Goal: Task Accomplishment & Management: Use online tool/utility

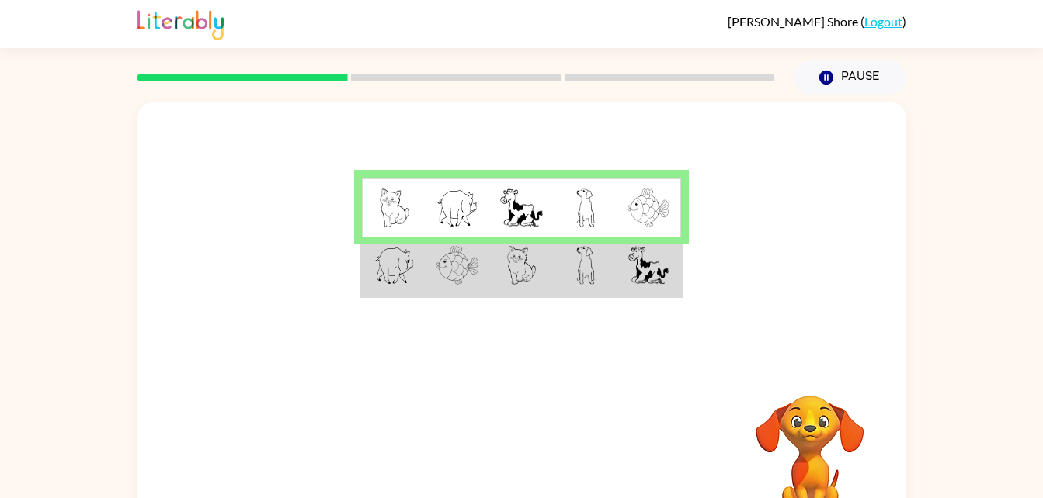
click at [571, 203] on td at bounding box center [585, 208] width 64 height 60
click at [605, 231] on td at bounding box center [585, 208] width 64 height 60
click at [678, 206] on td at bounding box center [649, 208] width 64 height 60
click at [628, 191] on img at bounding box center [648, 208] width 40 height 39
click at [595, 266] on td at bounding box center [585, 267] width 64 height 60
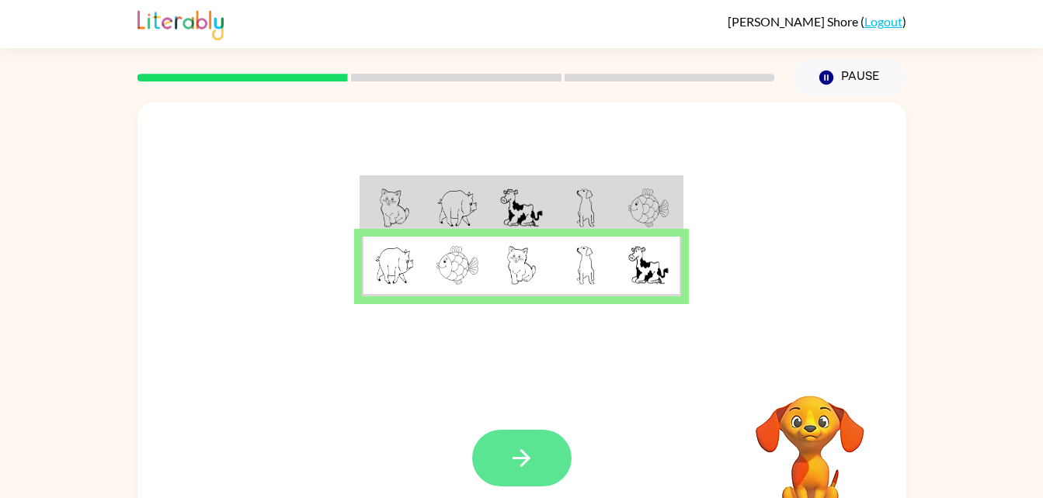
click at [529, 458] on icon "button" at bounding box center [521, 458] width 18 height 18
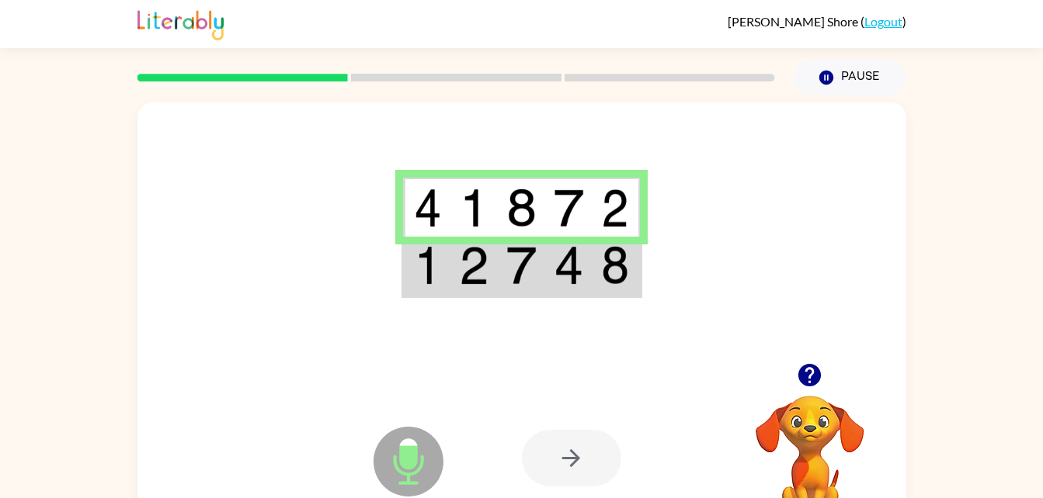
click at [605, 210] on img at bounding box center [615, 208] width 28 height 39
click at [592, 273] on td at bounding box center [615, 267] width 47 height 60
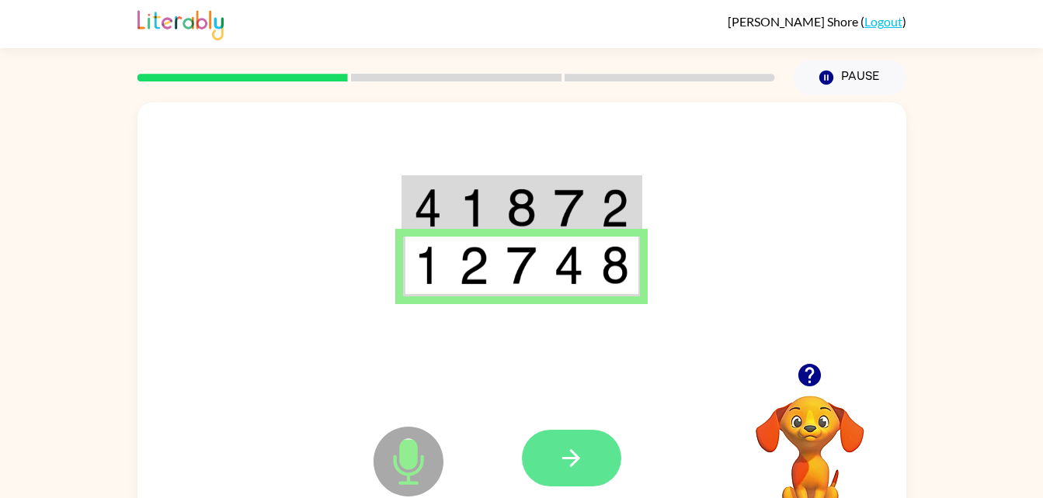
click at [575, 471] on icon "button" at bounding box center [570, 458] width 27 height 27
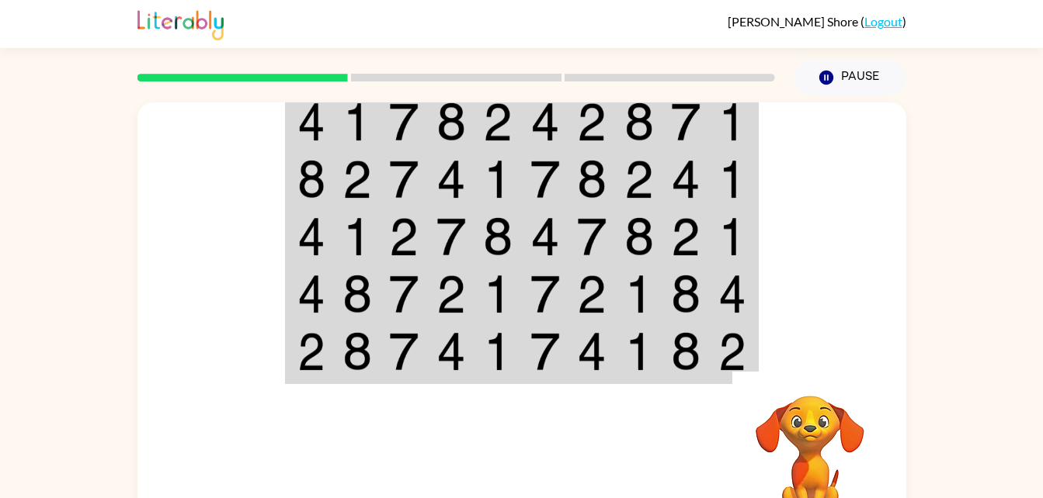
click at [612, 134] on td at bounding box center [591, 122] width 47 height 60
click at [630, 119] on img at bounding box center [638, 121] width 29 height 39
click at [606, 141] on img at bounding box center [591, 121] width 29 height 39
click at [628, 114] on img at bounding box center [638, 121] width 29 height 39
click at [588, 123] on img at bounding box center [591, 121] width 29 height 39
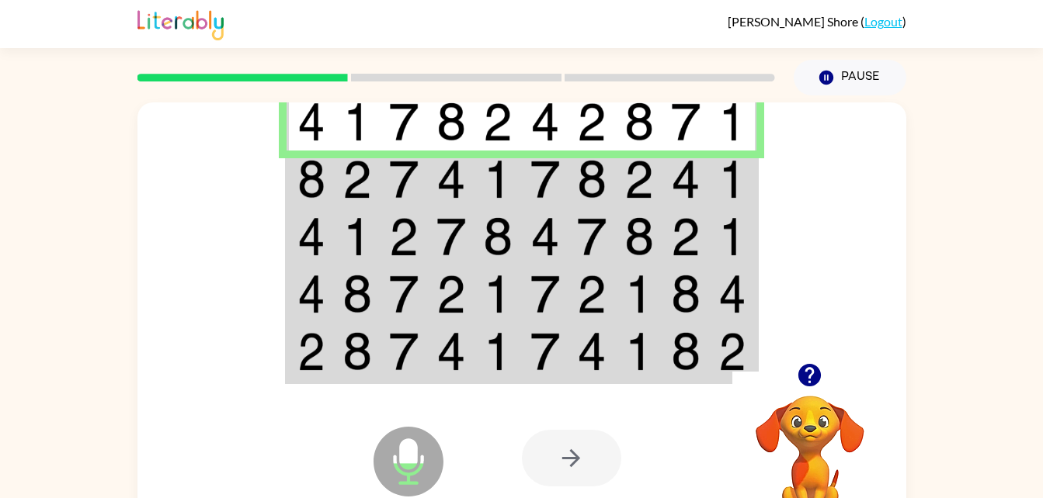
click at [650, 177] on img at bounding box center [638, 179] width 29 height 39
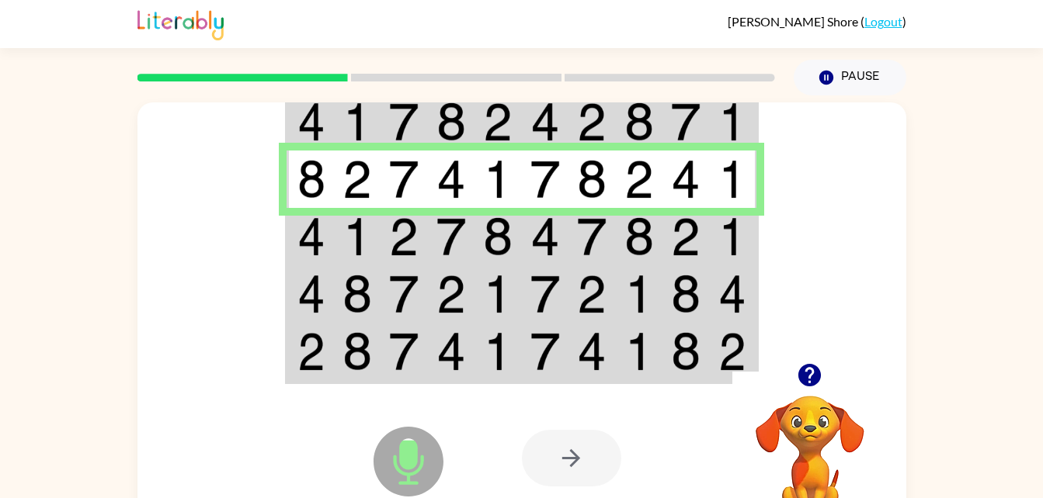
click at [716, 238] on td at bounding box center [733, 236] width 47 height 57
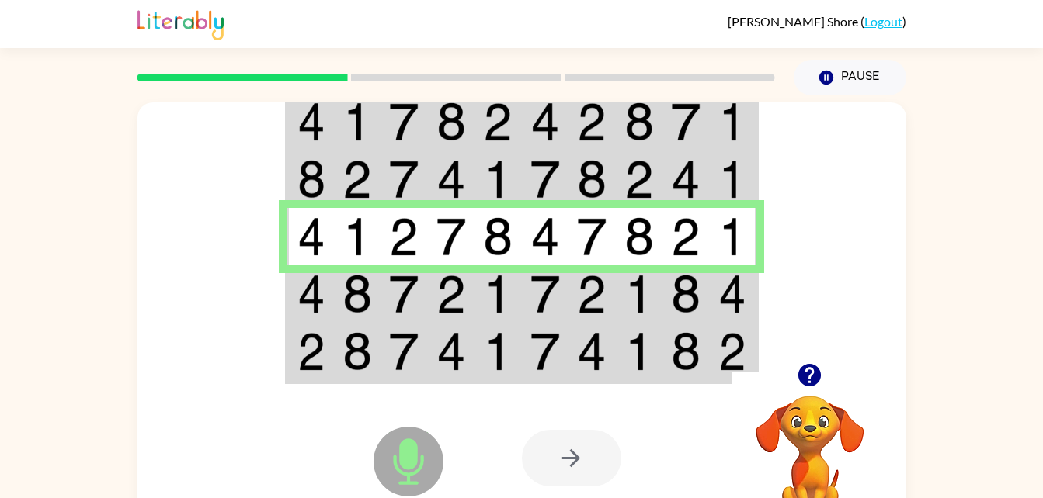
click at [718, 295] on img at bounding box center [732, 294] width 28 height 39
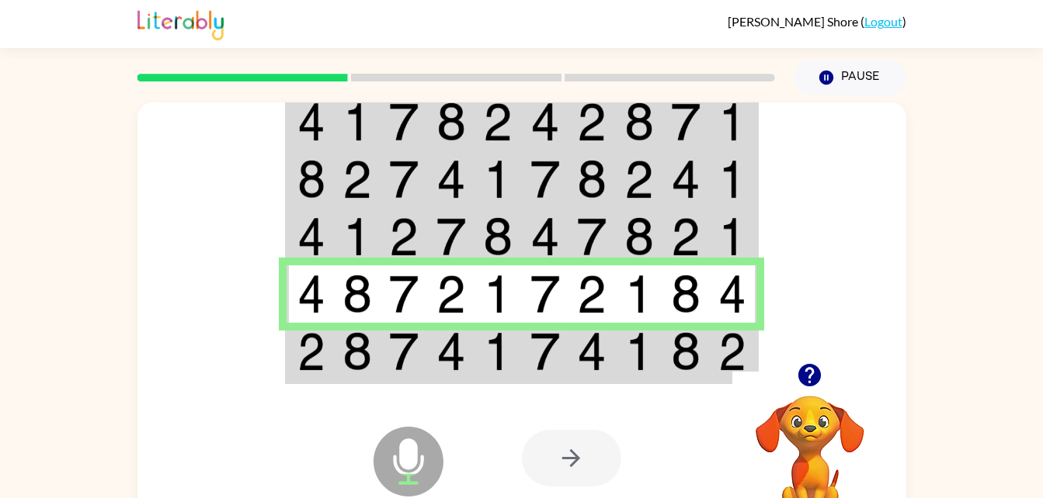
click at [728, 346] on img at bounding box center [732, 351] width 28 height 39
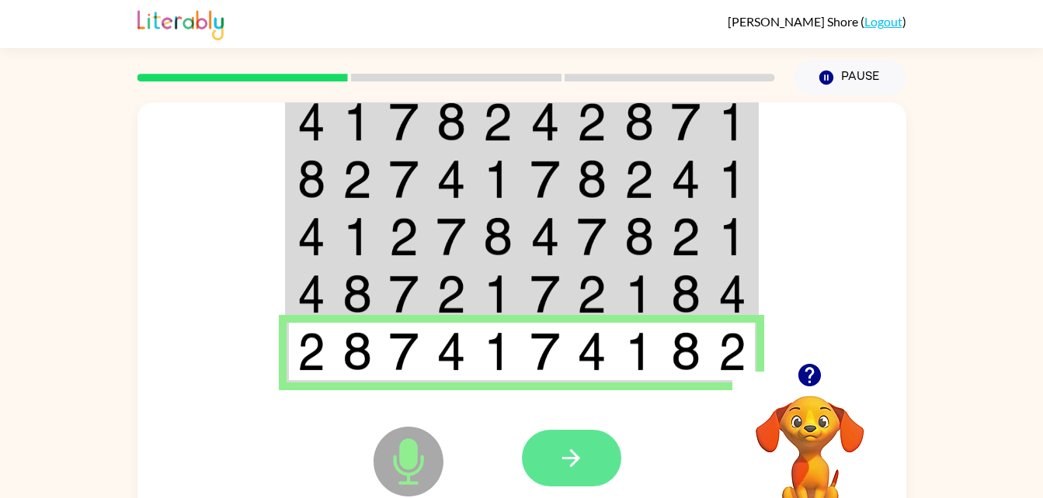
click at [597, 457] on button "button" at bounding box center [571, 458] width 99 height 57
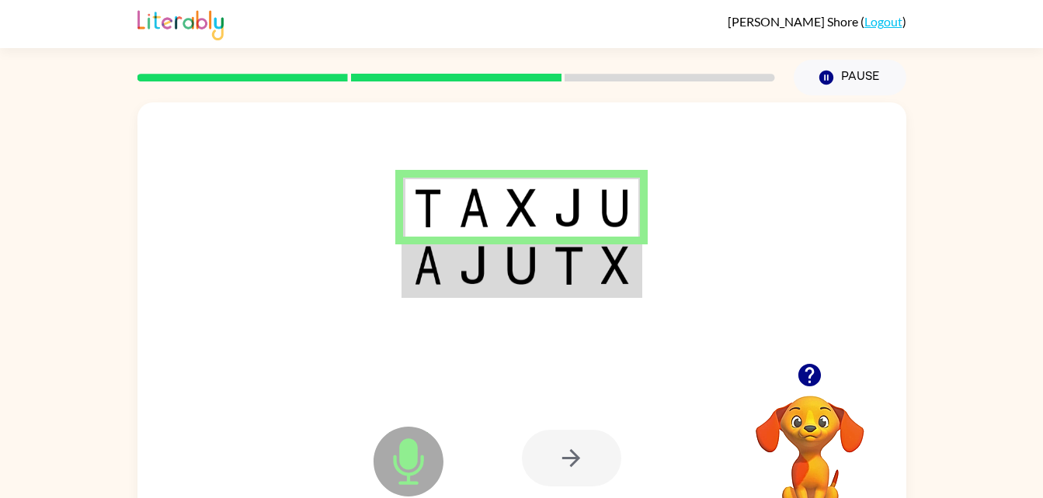
click at [595, 252] on td at bounding box center [615, 267] width 47 height 60
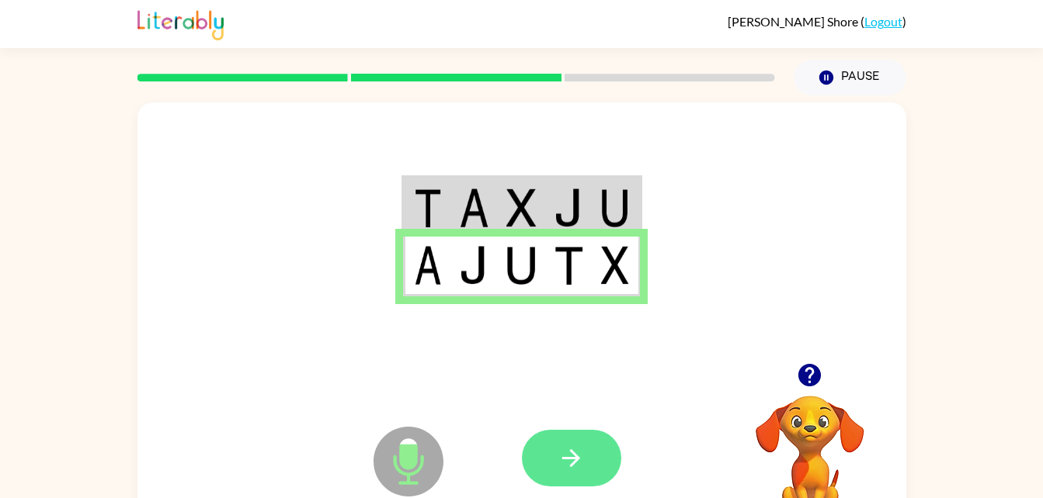
click at [587, 451] on button "button" at bounding box center [571, 458] width 99 height 57
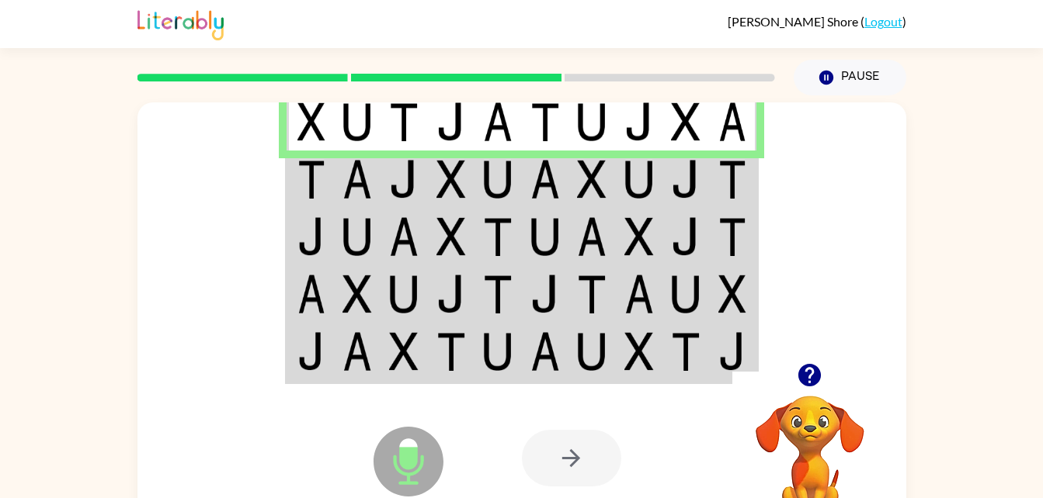
click at [719, 171] on img at bounding box center [732, 179] width 28 height 39
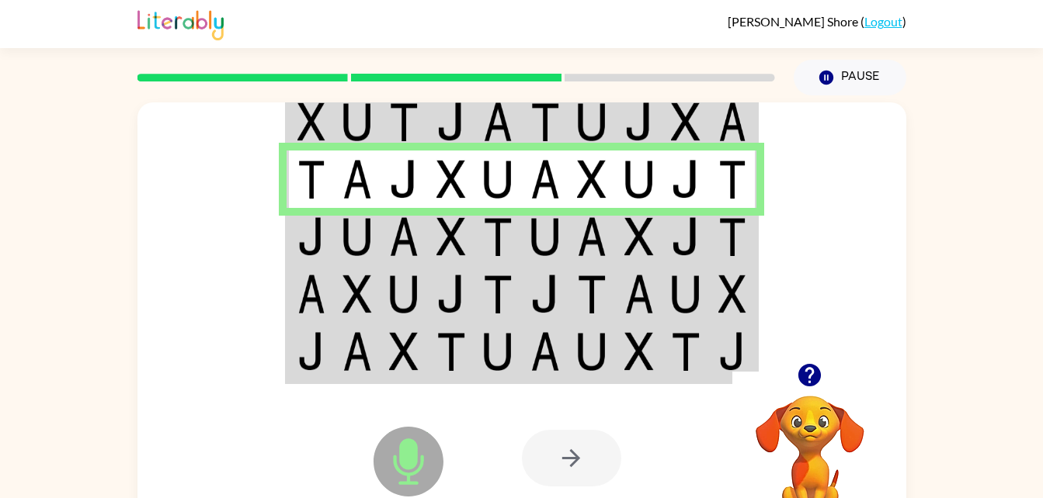
click at [723, 244] on img at bounding box center [732, 236] width 28 height 39
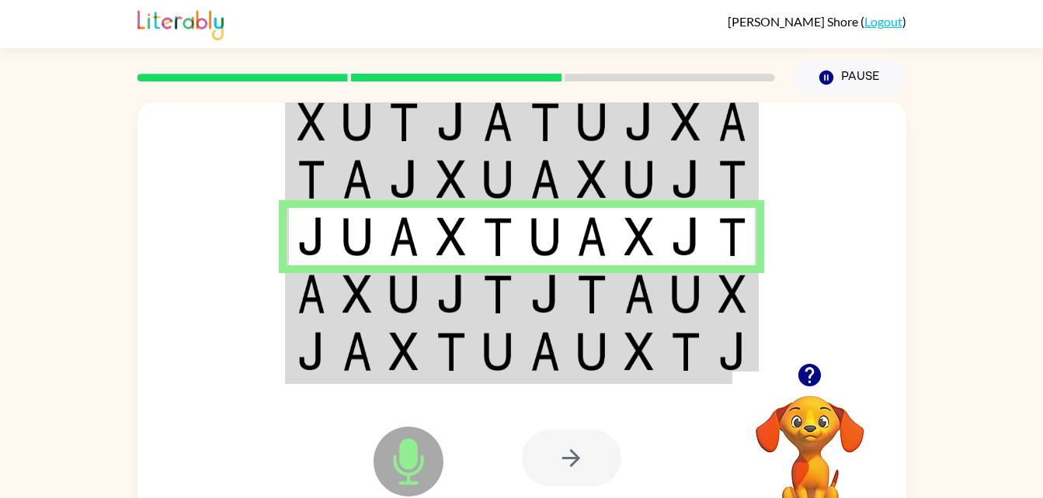
click at [721, 288] on img at bounding box center [732, 294] width 28 height 39
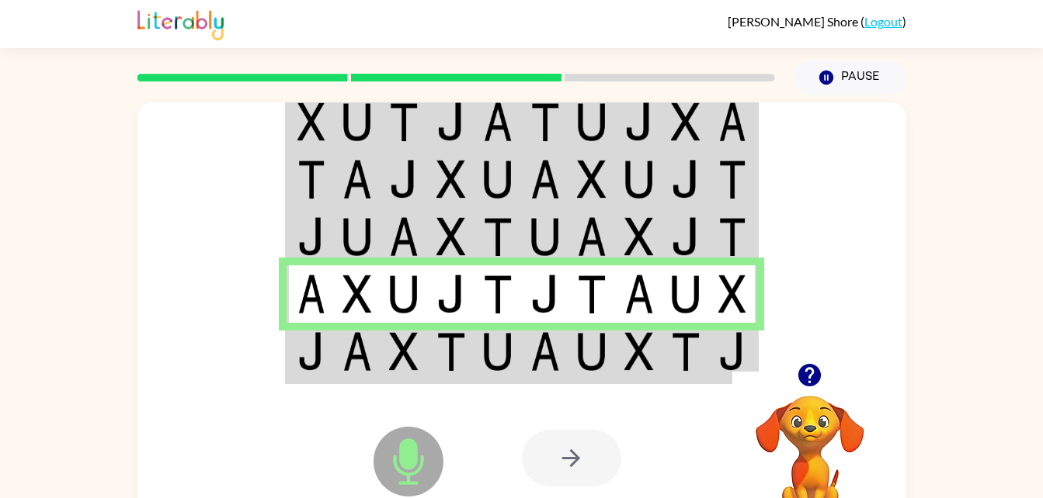
click at [678, 367] on img at bounding box center [685, 351] width 29 height 39
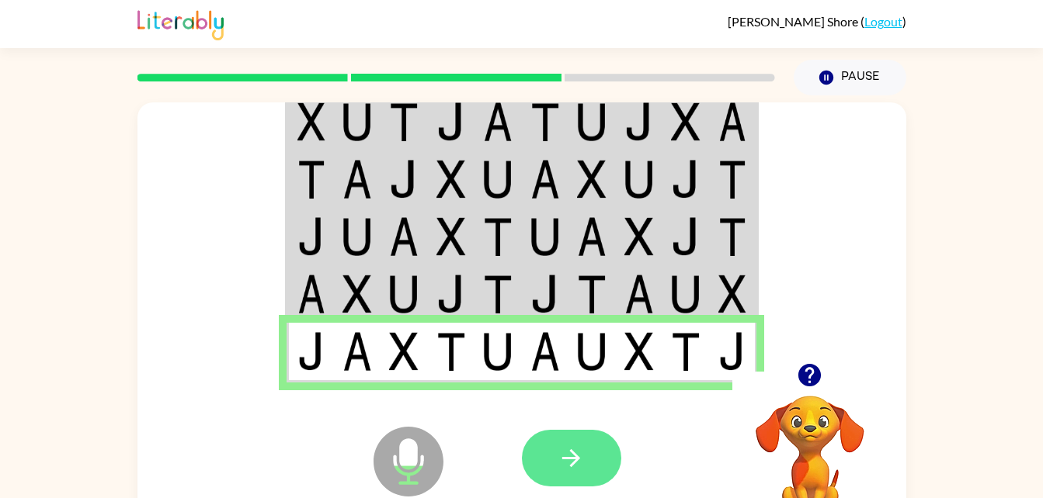
click at [578, 460] on icon "button" at bounding box center [571, 458] width 18 height 18
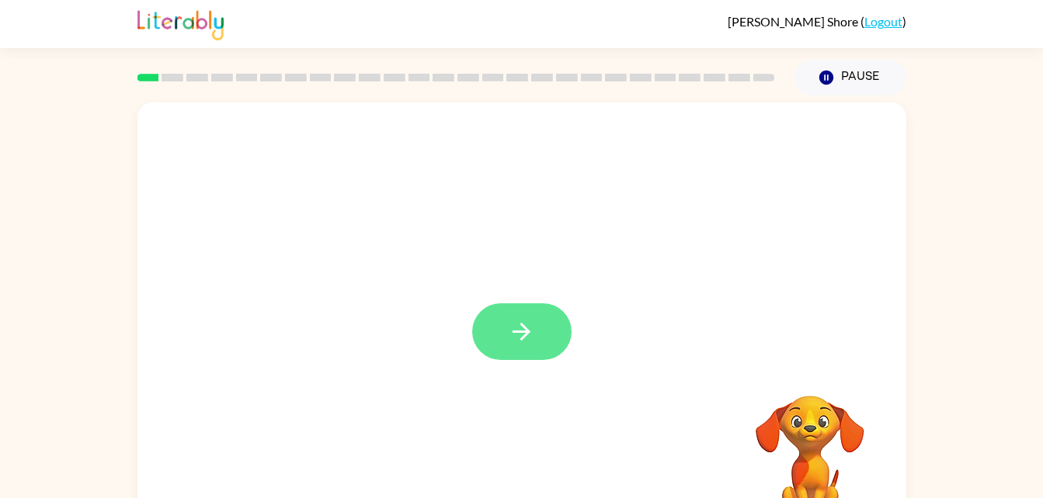
click at [530, 327] on icon "button" at bounding box center [521, 331] width 27 height 27
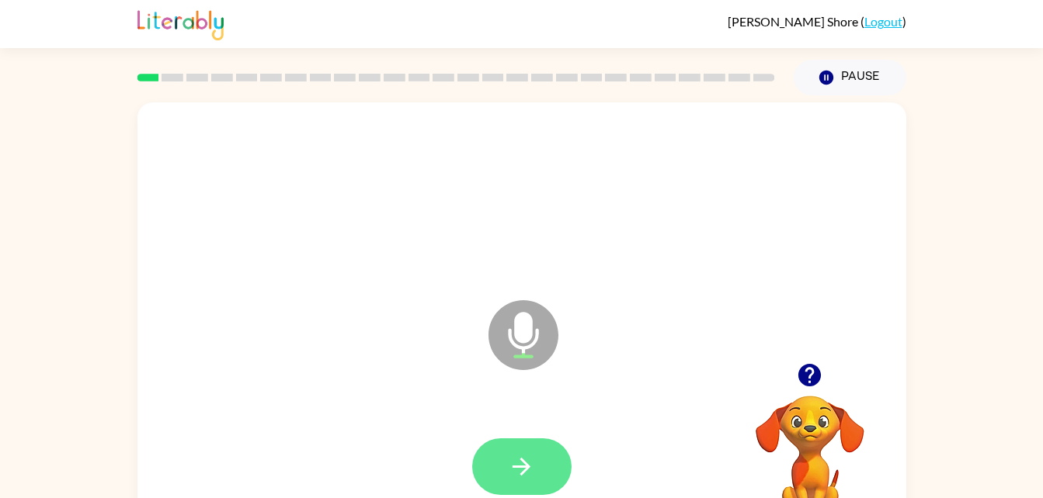
click at [506, 445] on button "button" at bounding box center [521, 467] width 99 height 57
click at [526, 470] on icon "button" at bounding box center [521, 467] width 18 height 18
click at [522, 466] on icon "button" at bounding box center [521, 467] width 18 height 18
click at [533, 463] on icon "button" at bounding box center [521, 466] width 27 height 27
click at [531, 481] on button "button" at bounding box center [521, 467] width 99 height 57
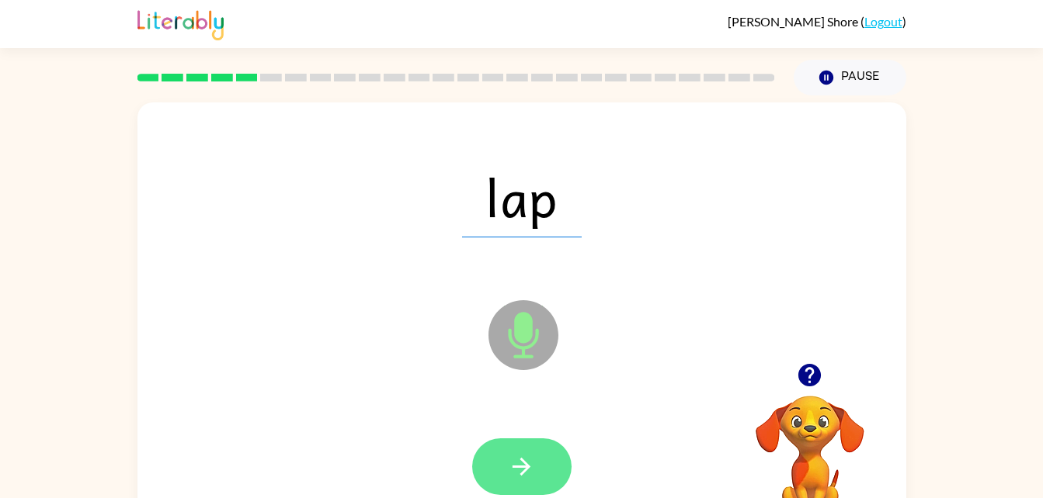
click at [528, 462] on icon "button" at bounding box center [521, 466] width 27 height 27
click at [525, 459] on icon "button" at bounding box center [521, 466] width 27 height 27
click at [545, 441] on button "button" at bounding box center [521, 467] width 99 height 57
click at [523, 483] on button "button" at bounding box center [521, 467] width 99 height 57
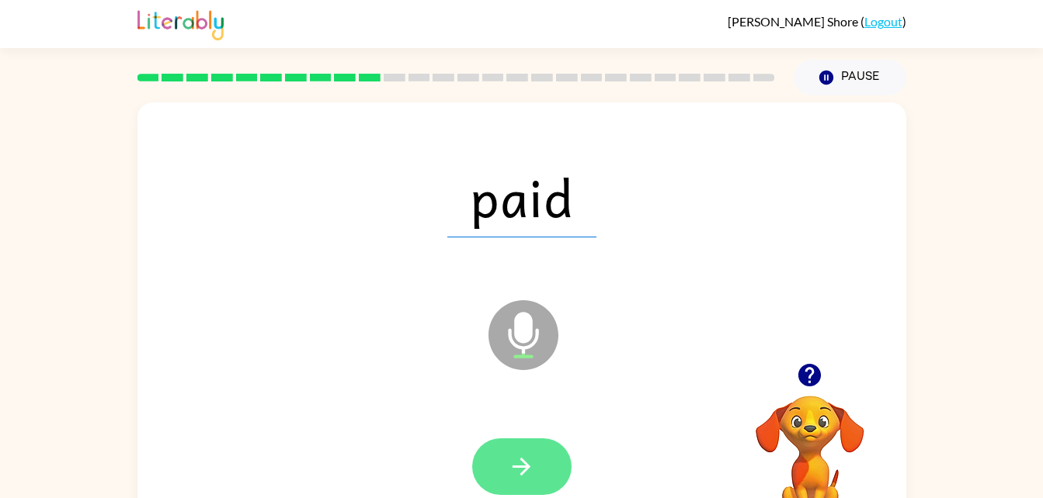
click at [542, 457] on button "button" at bounding box center [521, 467] width 99 height 57
click at [539, 456] on button "button" at bounding box center [521, 467] width 99 height 57
click at [547, 487] on button "button" at bounding box center [521, 467] width 99 height 57
click at [533, 462] on icon "button" at bounding box center [521, 466] width 27 height 27
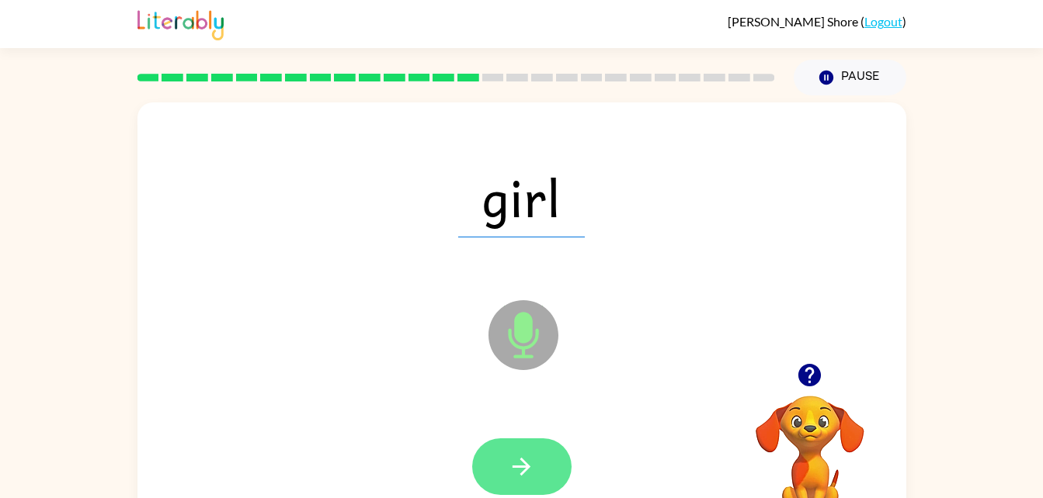
click at [536, 469] on button "button" at bounding box center [521, 467] width 99 height 57
click at [525, 460] on icon "button" at bounding box center [521, 466] width 27 height 27
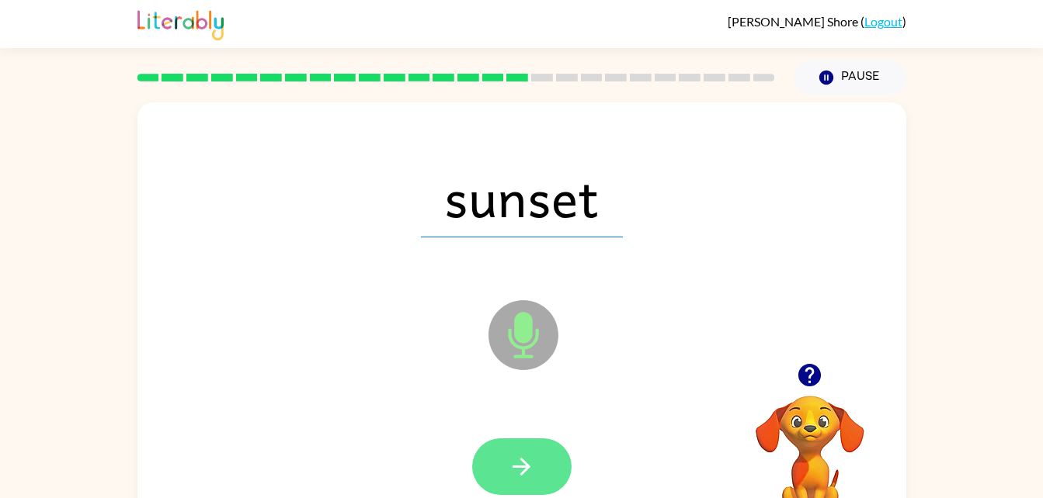
click at [528, 464] on icon "button" at bounding box center [521, 466] width 27 height 27
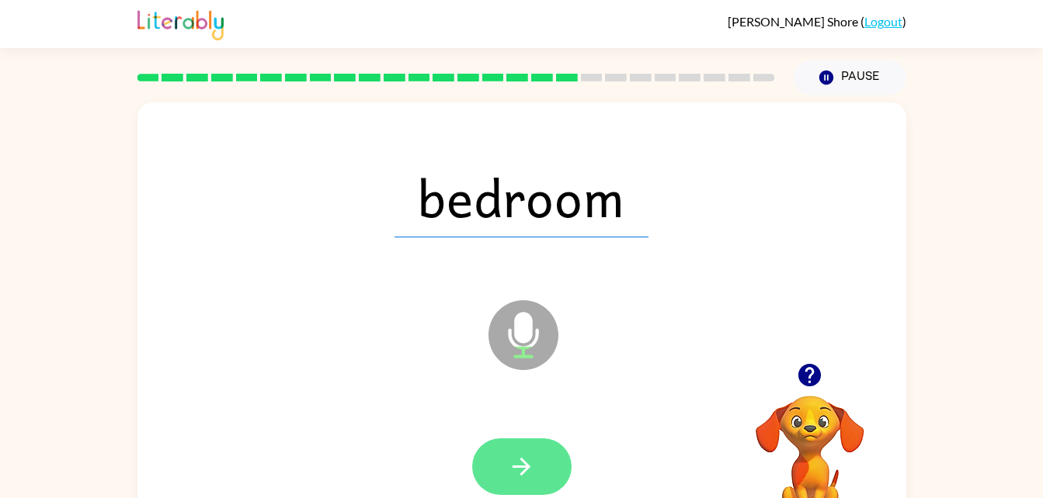
click at [523, 463] on icon "button" at bounding box center [521, 466] width 27 height 27
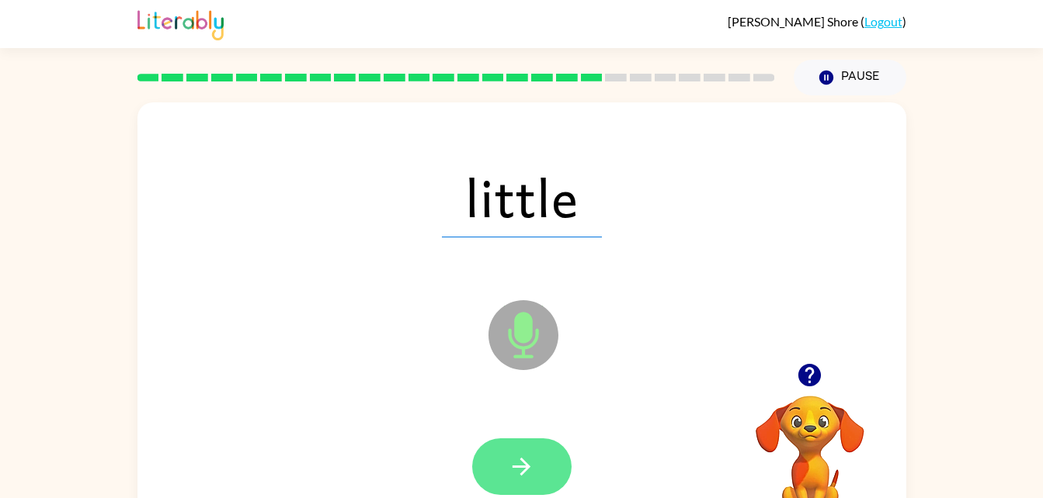
click at [534, 465] on icon "button" at bounding box center [521, 466] width 27 height 27
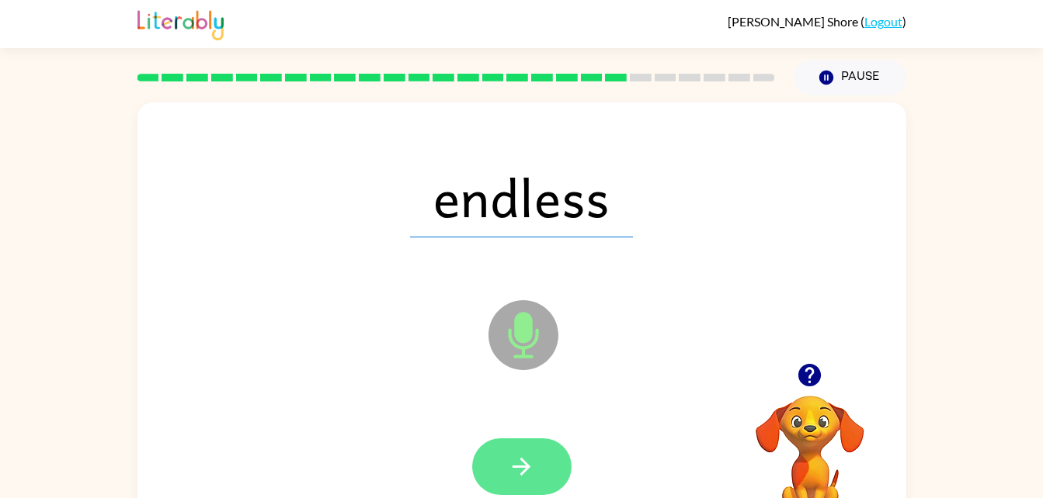
click at [530, 463] on icon "button" at bounding box center [521, 466] width 27 height 27
click at [529, 466] on icon "button" at bounding box center [521, 466] width 27 height 27
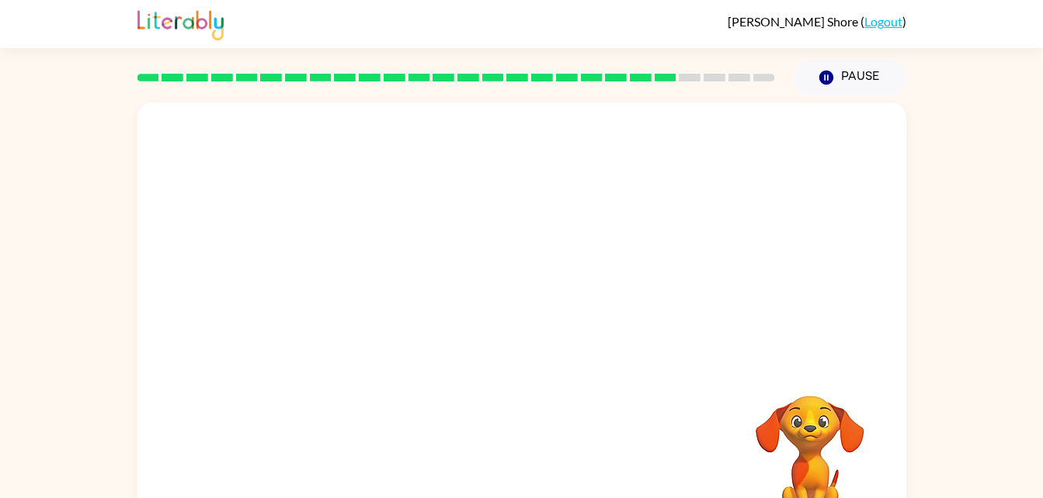
click at [801, 426] on video "Your browser must support playing .mp4 files to use Literably. Please try using…" at bounding box center [809, 449] width 155 height 155
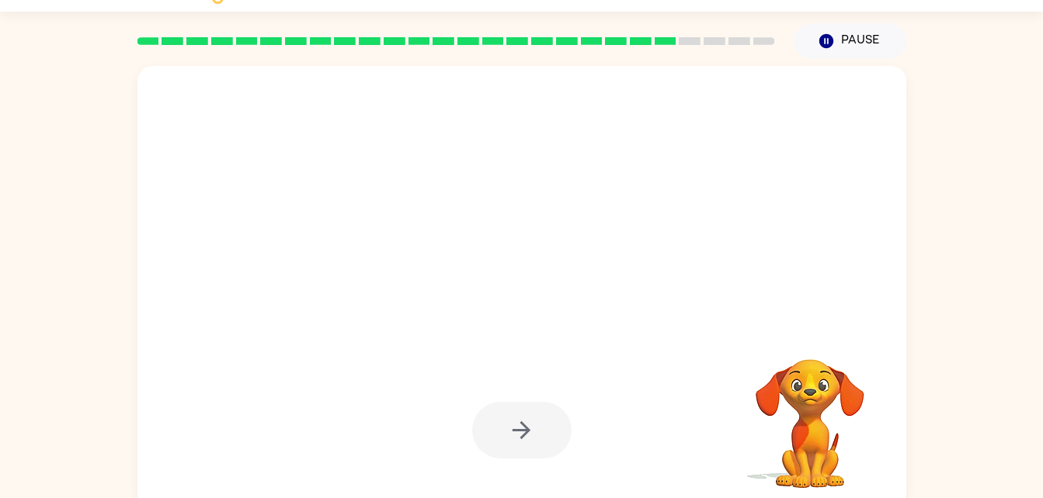
scroll to position [47, 0]
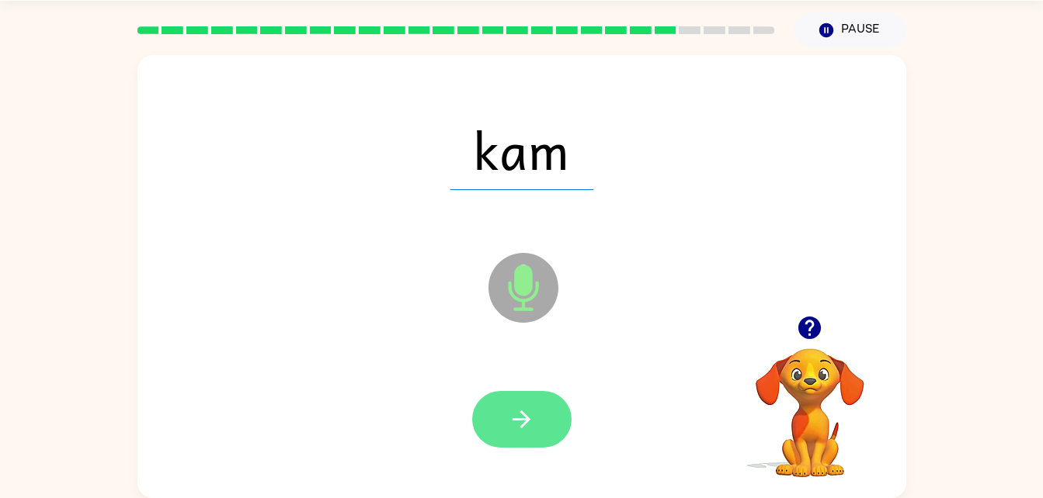
click at [518, 416] on icon "button" at bounding box center [521, 419] width 27 height 27
click at [536, 429] on button "button" at bounding box center [521, 419] width 99 height 57
click at [528, 413] on icon "button" at bounding box center [521, 419] width 27 height 27
click at [540, 417] on button "button" at bounding box center [521, 419] width 99 height 57
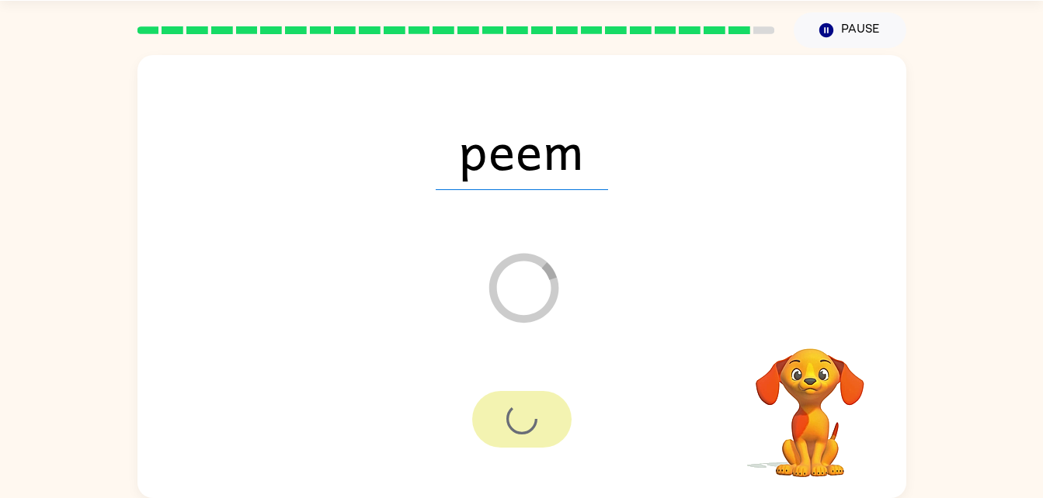
scroll to position [19, 0]
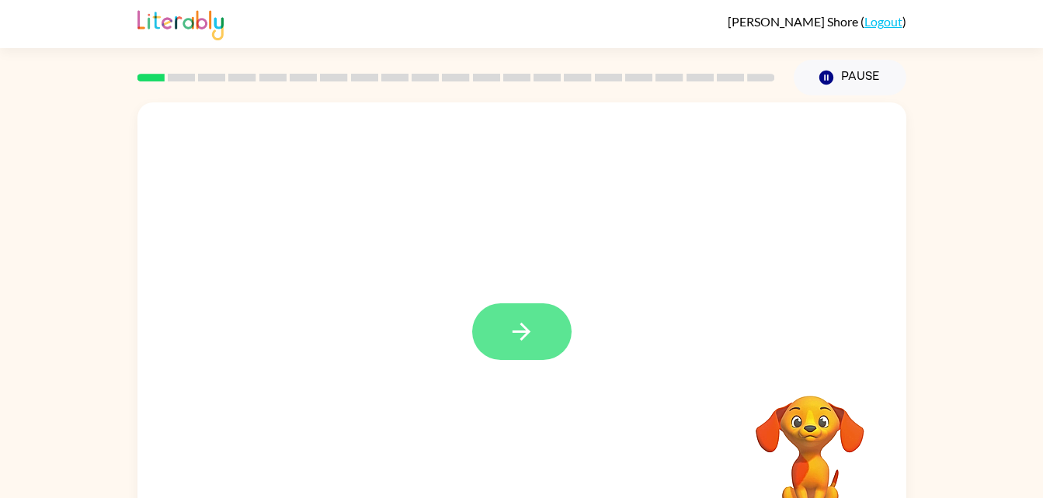
click at [527, 324] on icon "button" at bounding box center [521, 331] width 27 height 27
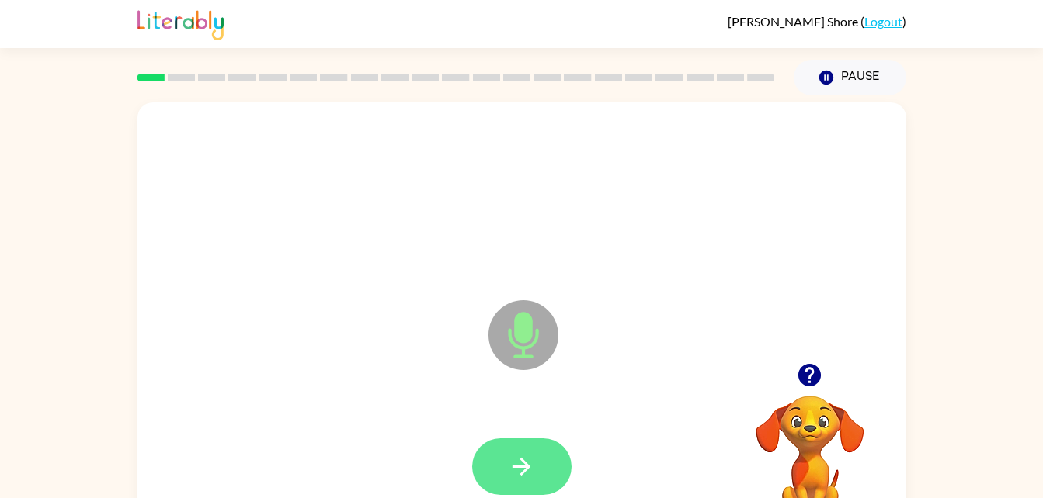
click at [540, 456] on button "button" at bounding box center [521, 467] width 99 height 57
click at [533, 481] on button "button" at bounding box center [521, 467] width 99 height 57
click at [522, 456] on icon "button" at bounding box center [521, 466] width 27 height 27
click at [526, 452] on button "button" at bounding box center [521, 467] width 99 height 57
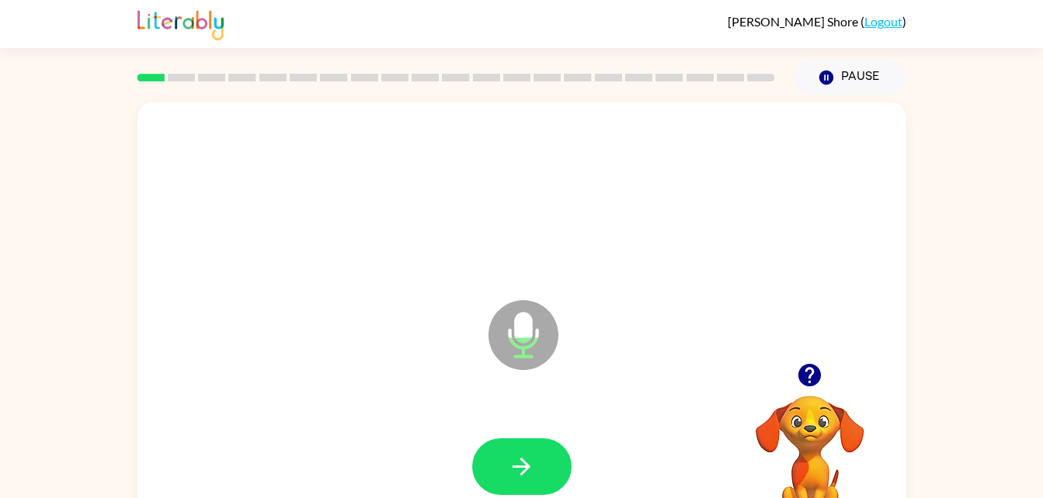
click at [810, 369] on icon "button" at bounding box center [809, 375] width 27 height 27
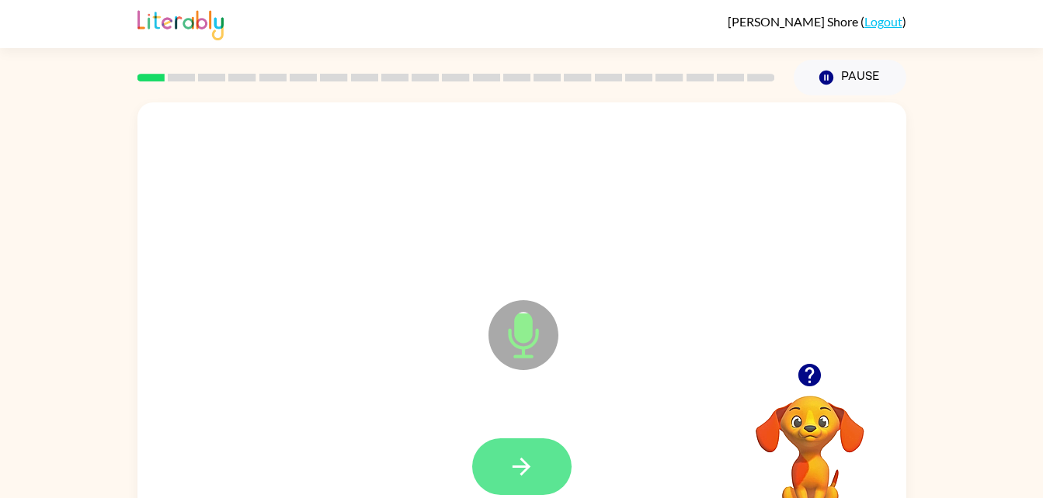
click at [542, 456] on button "button" at bounding box center [521, 467] width 99 height 57
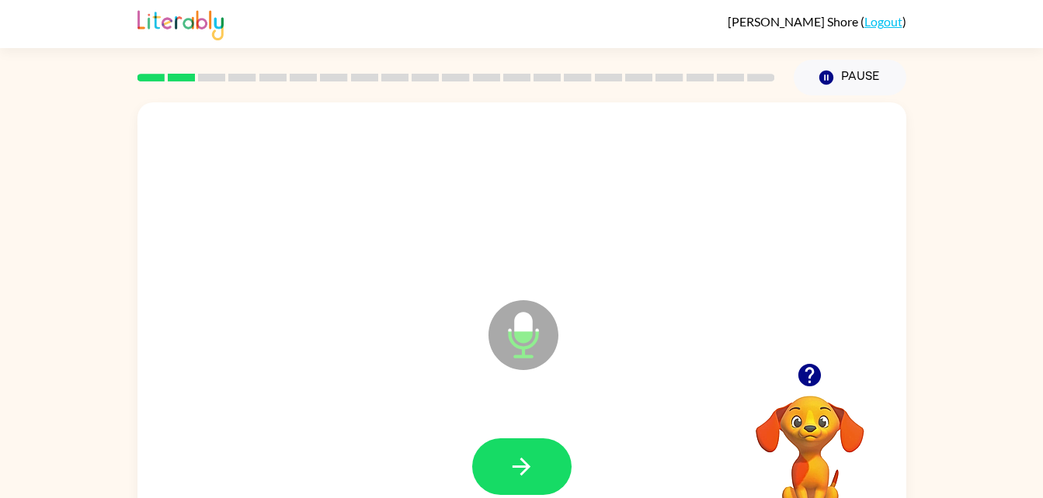
click at [810, 372] on icon "button" at bounding box center [809, 375] width 23 height 23
click at [519, 460] on icon "button" at bounding box center [521, 466] width 27 height 27
click at [515, 457] on icon "button" at bounding box center [521, 466] width 27 height 27
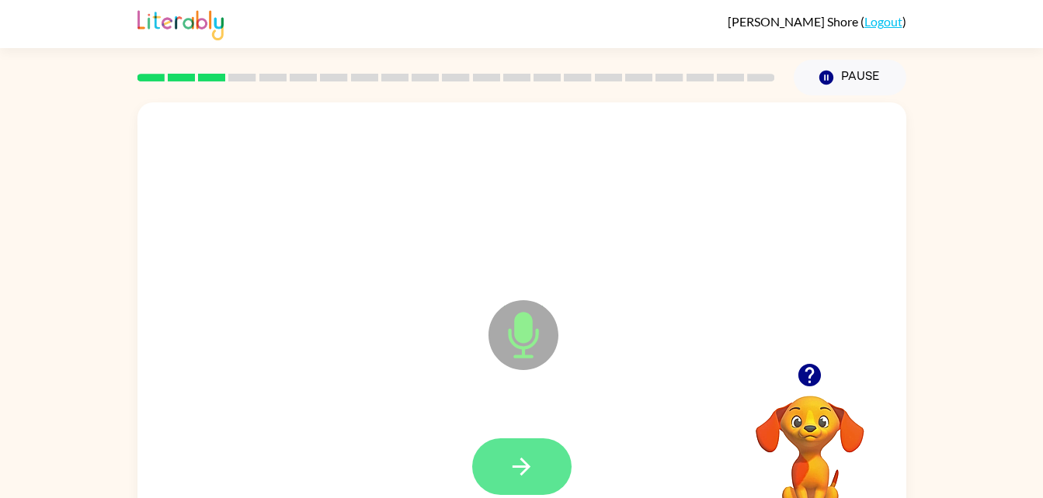
click at [524, 446] on button "button" at bounding box center [521, 467] width 99 height 57
click at [519, 442] on button "button" at bounding box center [521, 467] width 99 height 57
click at [549, 456] on button "button" at bounding box center [521, 467] width 99 height 57
click at [540, 456] on button "button" at bounding box center [521, 467] width 99 height 57
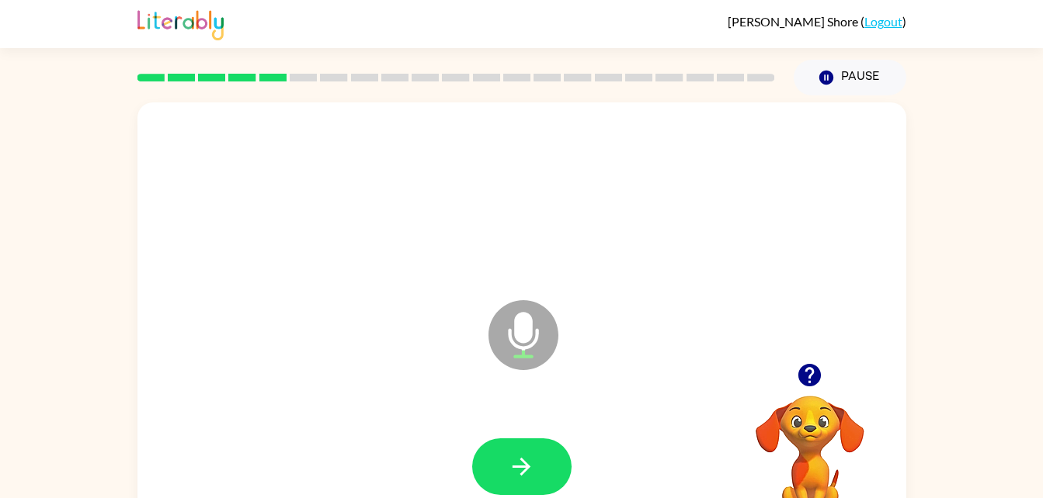
click at [797, 374] on icon "button" at bounding box center [809, 375] width 27 height 27
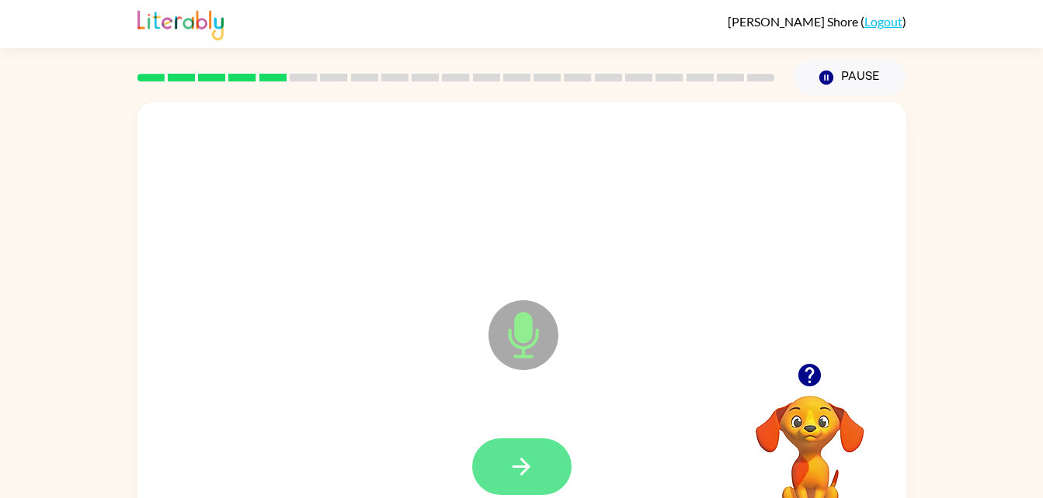
click at [537, 459] on button "button" at bounding box center [521, 467] width 99 height 57
click at [532, 449] on button "button" at bounding box center [521, 467] width 99 height 57
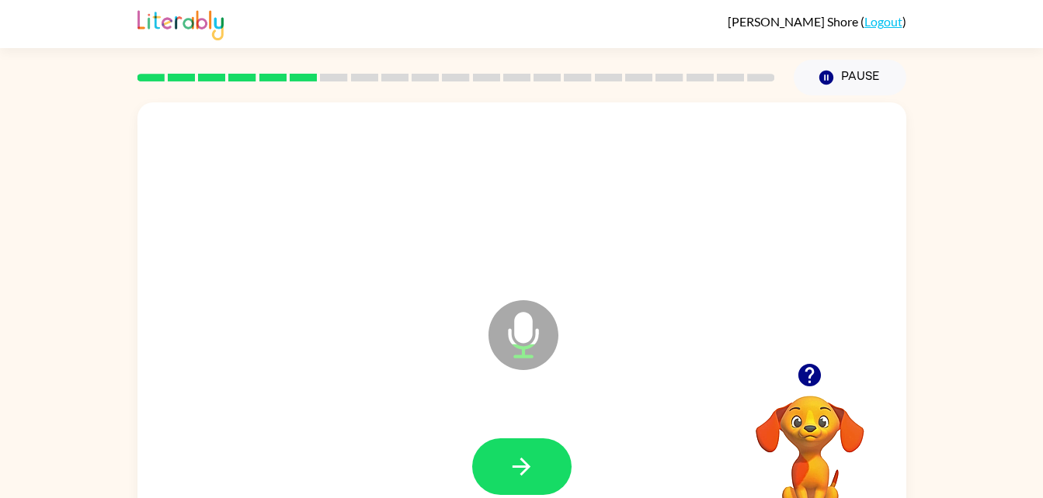
click at [812, 367] on icon "button" at bounding box center [809, 375] width 23 height 23
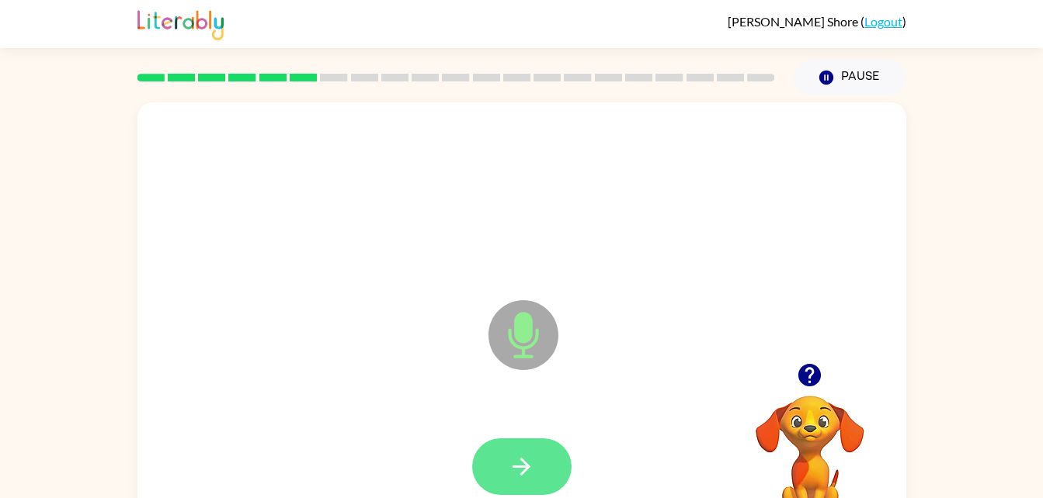
click at [522, 461] on icon "button" at bounding box center [521, 467] width 18 height 18
click at [534, 446] on button "button" at bounding box center [521, 467] width 99 height 57
click at [537, 442] on button "button" at bounding box center [521, 467] width 99 height 57
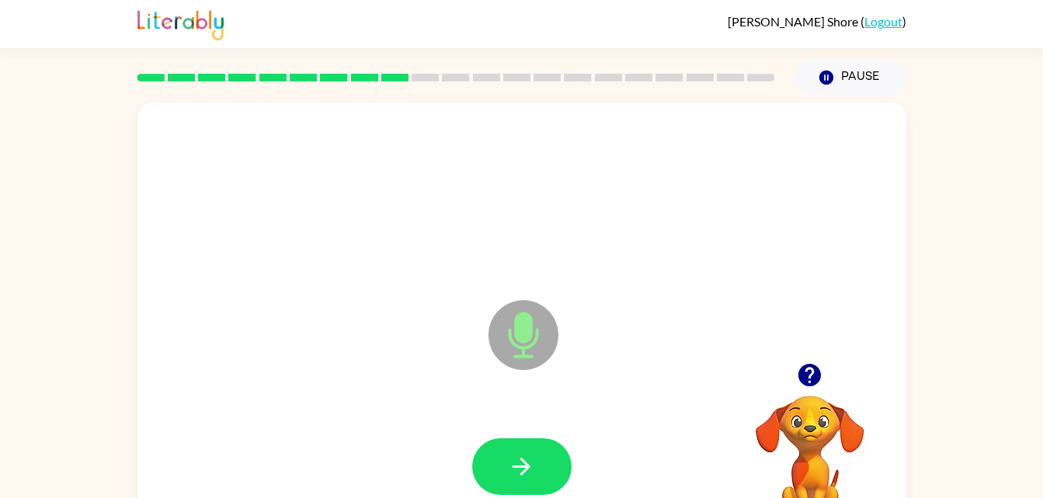
click at [810, 370] on icon "button" at bounding box center [809, 375] width 27 height 27
click at [527, 454] on icon "button" at bounding box center [521, 466] width 27 height 27
click at [821, 382] on icon "button" at bounding box center [809, 375] width 27 height 27
click at [541, 464] on button "button" at bounding box center [521, 467] width 99 height 57
click at [548, 454] on button "button" at bounding box center [521, 467] width 99 height 57
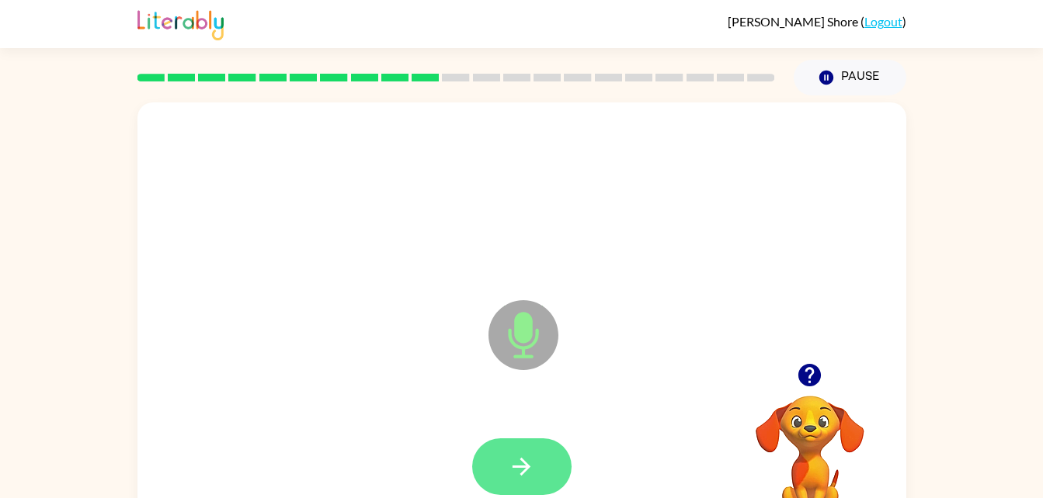
click at [537, 445] on button "button" at bounding box center [521, 467] width 99 height 57
click at [534, 470] on icon "button" at bounding box center [521, 466] width 27 height 27
click at [821, 368] on icon "button" at bounding box center [809, 375] width 27 height 27
click at [540, 467] on button "button" at bounding box center [521, 467] width 99 height 57
click at [534, 473] on icon "button" at bounding box center [521, 466] width 27 height 27
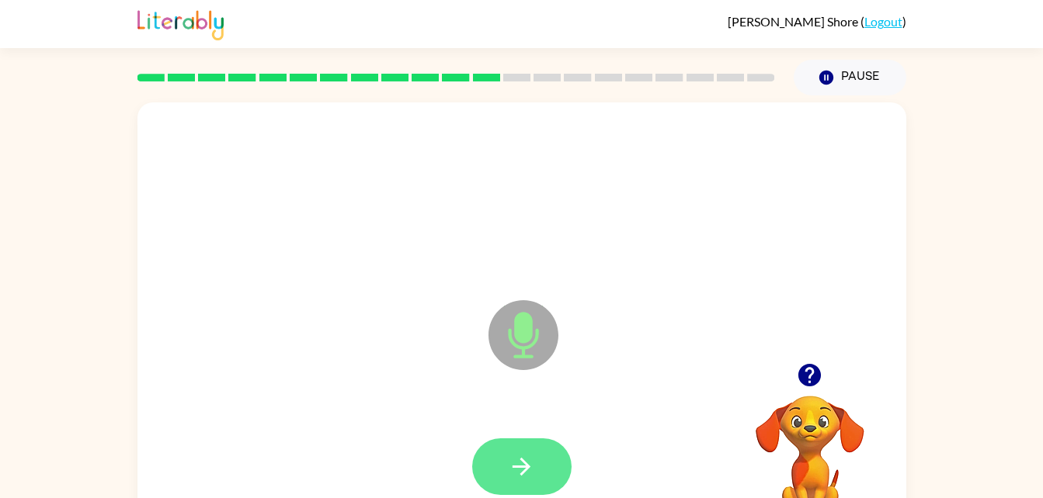
click at [542, 463] on button "button" at bounding box center [521, 467] width 99 height 57
click at [538, 445] on button "button" at bounding box center [521, 467] width 99 height 57
click at [536, 459] on button "button" at bounding box center [521, 467] width 99 height 57
click at [539, 449] on button "button" at bounding box center [521, 467] width 99 height 57
click at [532, 465] on icon "button" at bounding box center [521, 466] width 27 height 27
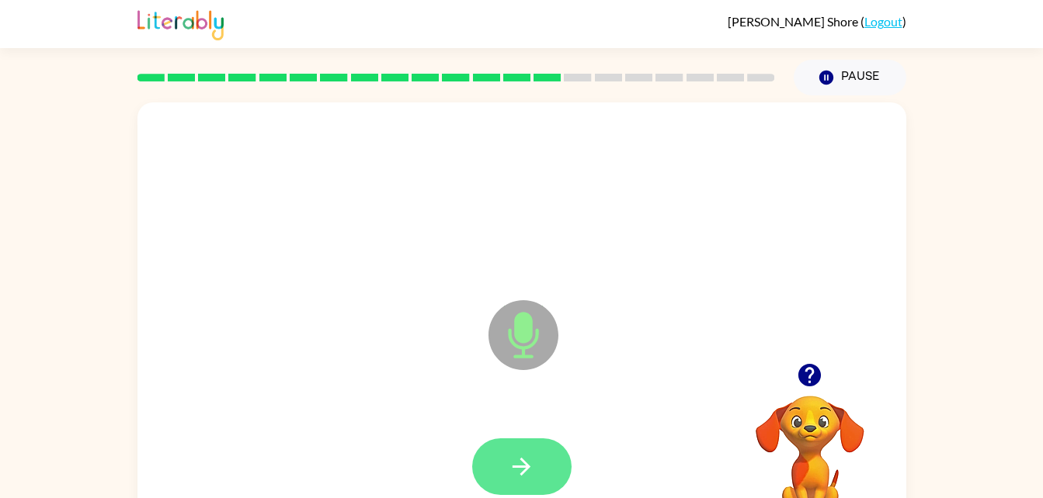
click at [525, 461] on icon "button" at bounding box center [521, 466] width 27 height 27
click at [536, 462] on button "button" at bounding box center [521, 467] width 99 height 57
click at [539, 467] on button "button" at bounding box center [521, 467] width 99 height 57
click at [528, 452] on button "button" at bounding box center [521, 467] width 99 height 57
click at [527, 463] on icon "button" at bounding box center [521, 466] width 27 height 27
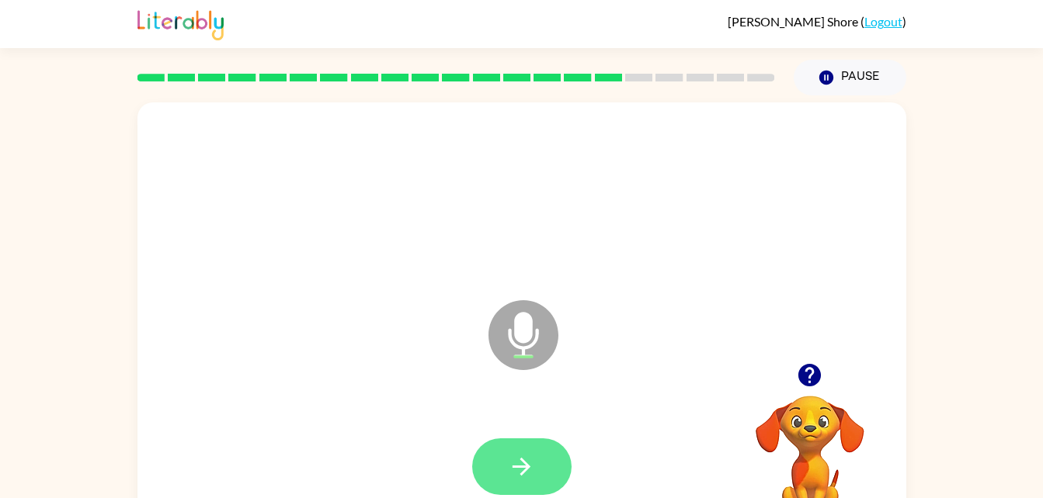
click at [536, 464] on button "button" at bounding box center [521, 467] width 99 height 57
click at [527, 456] on icon "button" at bounding box center [521, 466] width 27 height 27
click at [535, 467] on button "button" at bounding box center [521, 467] width 99 height 57
click at [514, 452] on button "button" at bounding box center [521, 467] width 99 height 57
click at [522, 453] on icon "button" at bounding box center [521, 466] width 27 height 27
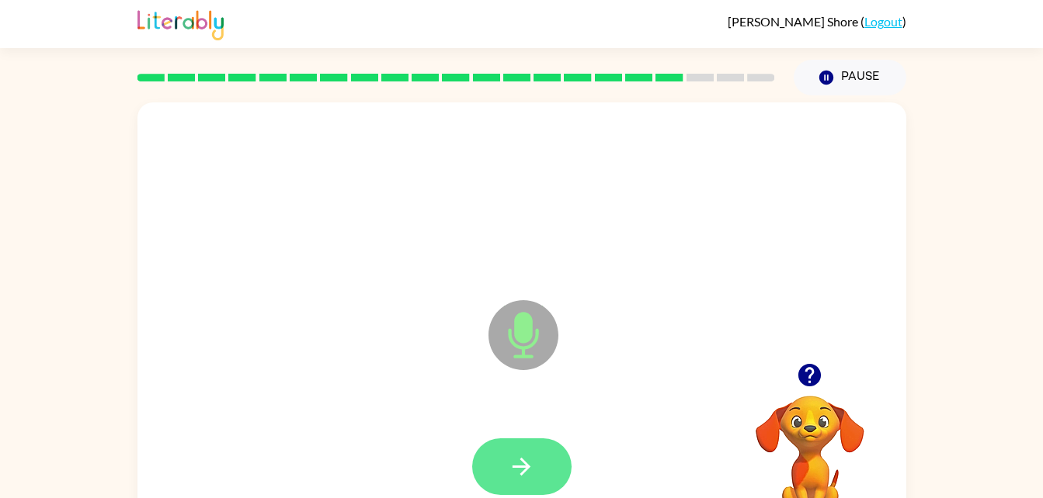
click at [526, 454] on icon "button" at bounding box center [521, 466] width 27 height 27
click at [536, 450] on button "button" at bounding box center [521, 467] width 99 height 57
click at [532, 468] on icon "button" at bounding box center [521, 466] width 27 height 27
click at [517, 460] on icon "button" at bounding box center [521, 466] width 27 height 27
click at [550, 448] on button "button" at bounding box center [521, 467] width 99 height 57
